Goal: Task Accomplishment & Management: Use online tool/utility

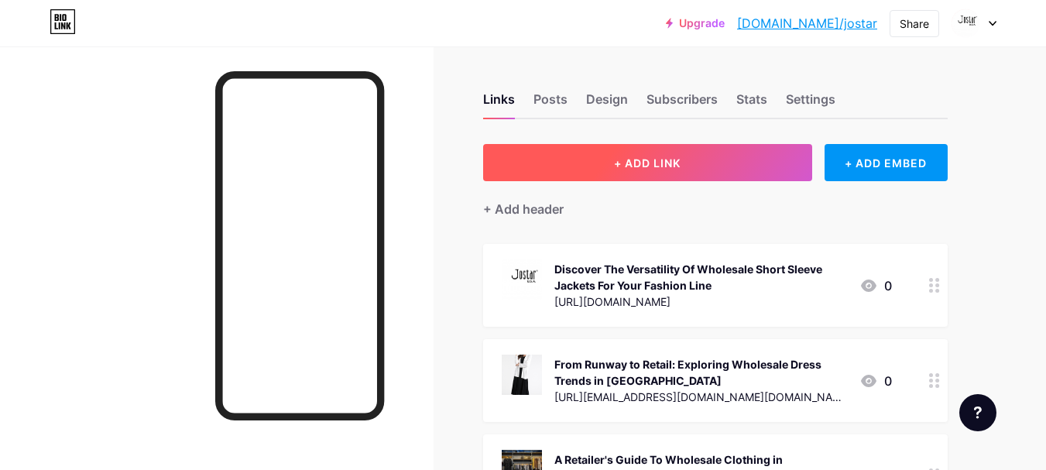
click at [619, 170] on button "+ ADD LINK" at bounding box center [647, 162] width 329 height 37
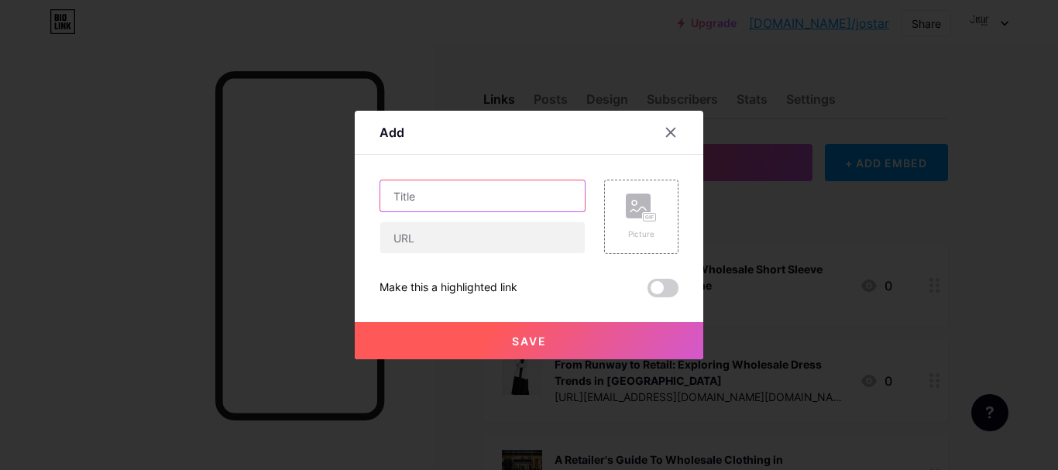
click at [440, 194] on input "text" at bounding box center [482, 195] width 204 height 31
click at [412, 194] on input "text" at bounding box center [482, 195] width 204 height 31
paste input "Stylish Wholesale Dresses For Every Occasion in [GEOGRAPHIC_DATA]"
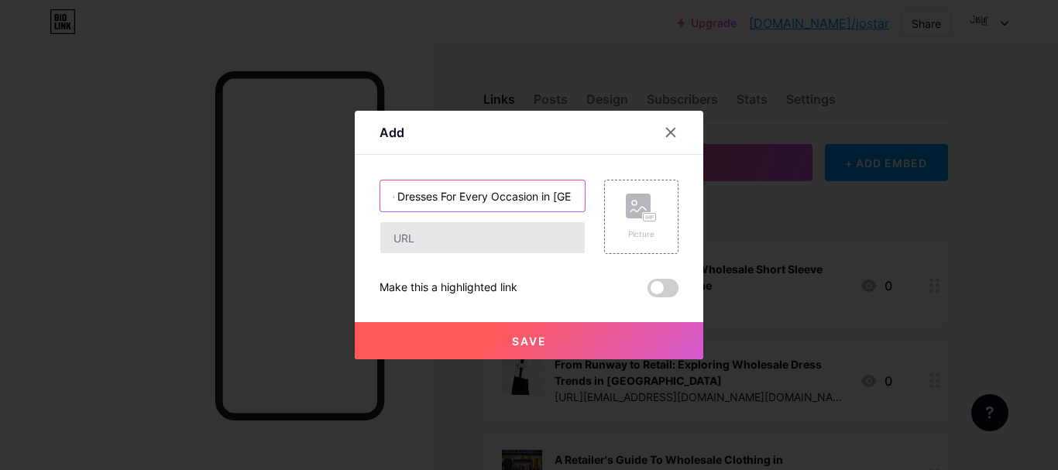
type input "Stylish Wholesale Dresses For Every Occasion in [GEOGRAPHIC_DATA]"
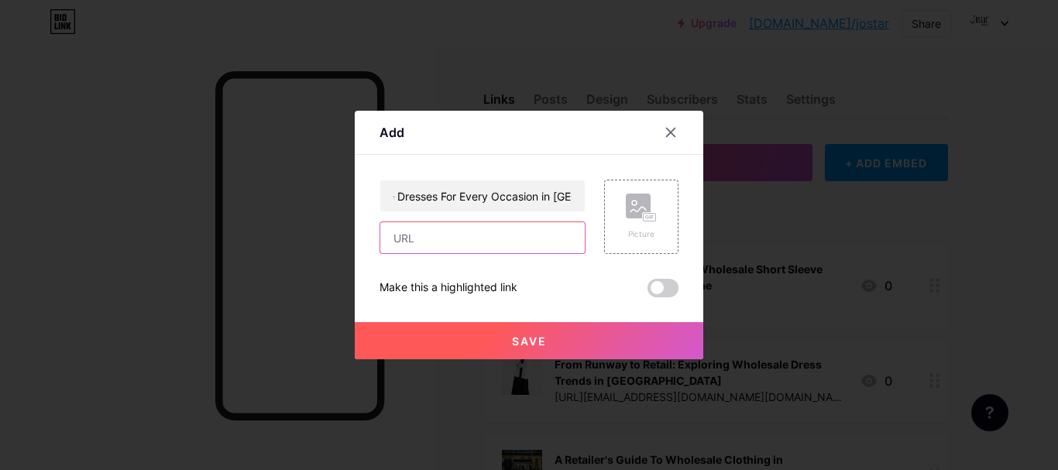
scroll to position [0, 0]
drag, startPoint x: 408, startPoint y: 241, endPoint x: 390, endPoint y: 173, distance: 69.9
click at [408, 241] on input "text" at bounding box center [482, 237] width 204 height 31
click at [417, 246] on input "text" at bounding box center [482, 237] width 204 height 31
paste input "[URL][EMAIL_ADDRESS][DOMAIN_NAME][DOMAIN_NAME]"
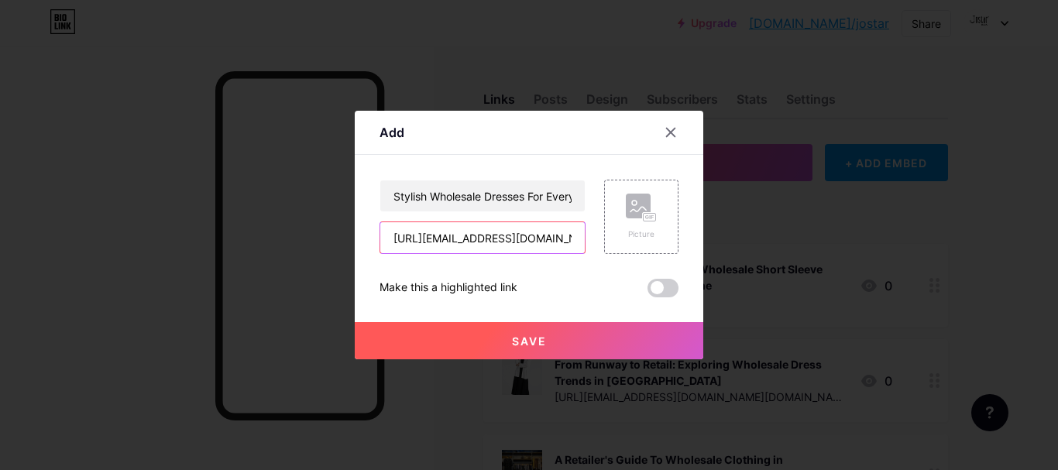
scroll to position [0, 364]
type input "[URL][EMAIL_ADDRESS][DOMAIN_NAME][DOMAIN_NAME]"
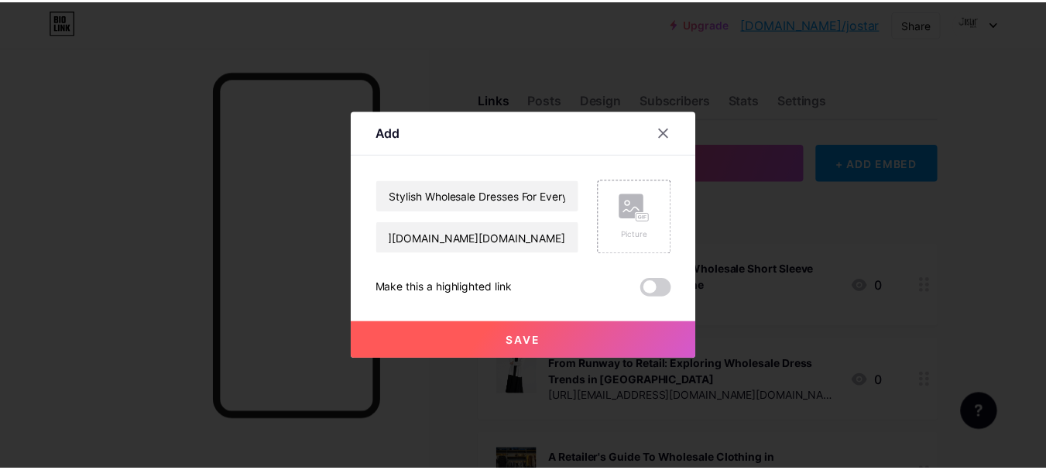
scroll to position [0, 0]
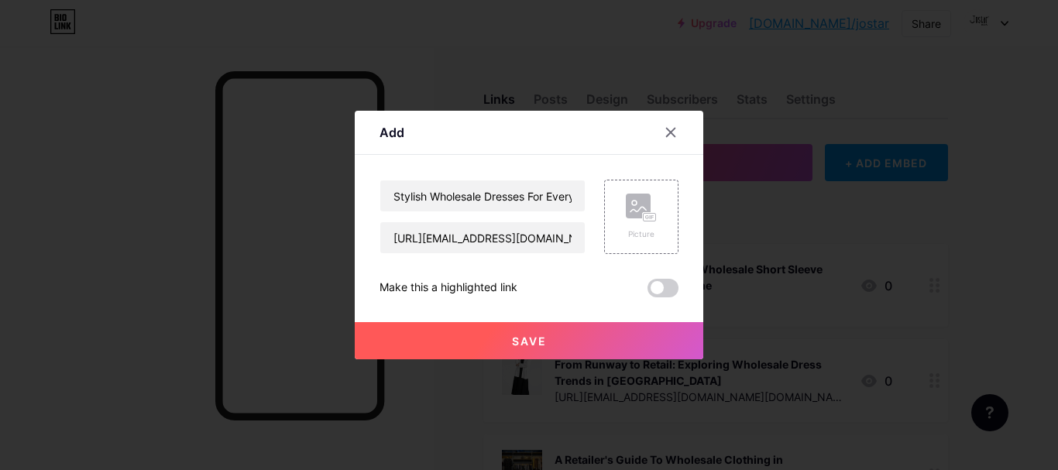
click at [505, 338] on button "Save" at bounding box center [529, 340] width 349 height 37
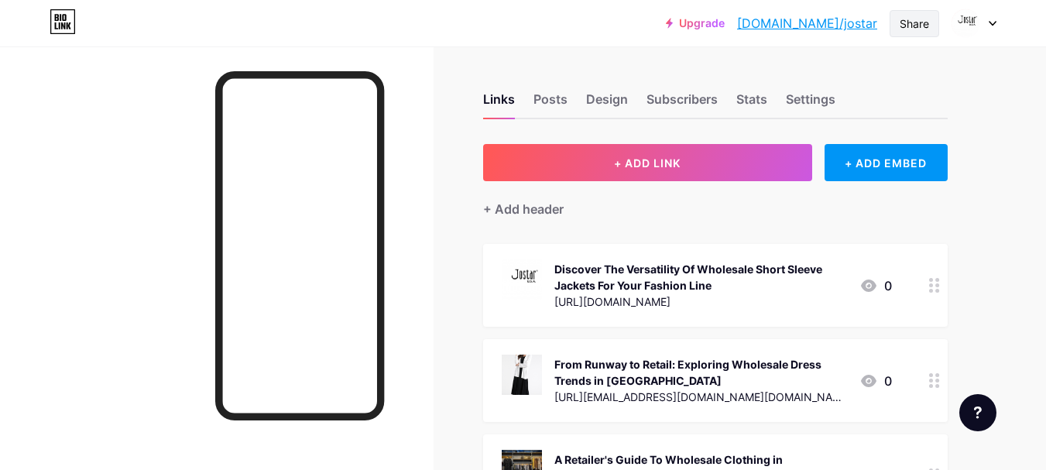
click at [916, 23] on div "Share" at bounding box center [914, 23] width 29 height 16
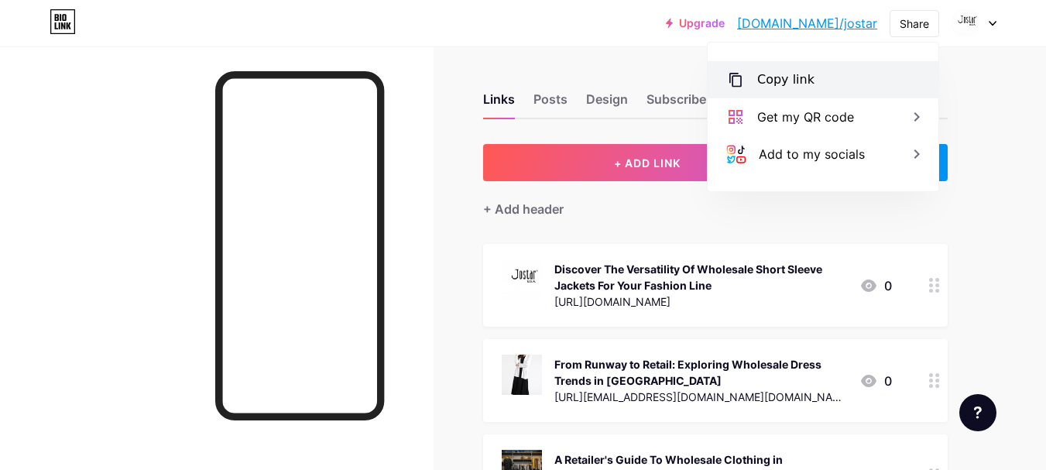
click at [790, 85] on div "Copy link" at bounding box center [785, 79] width 57 height 19
